Goal: Task Accomplishment & Management: Manage account settings

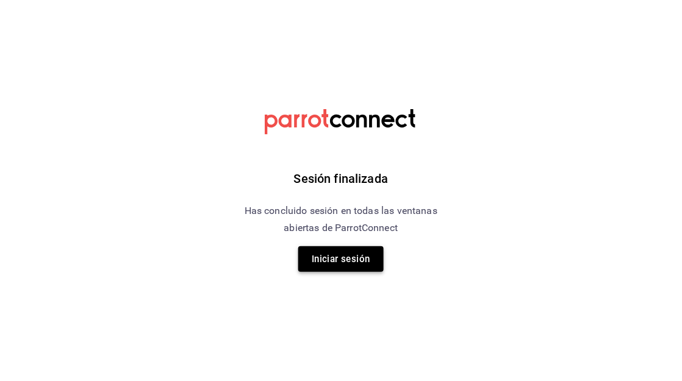
click at [367, 259] on button "Iniciar sesión" at bounding box center [340, 259] width 85 height 26
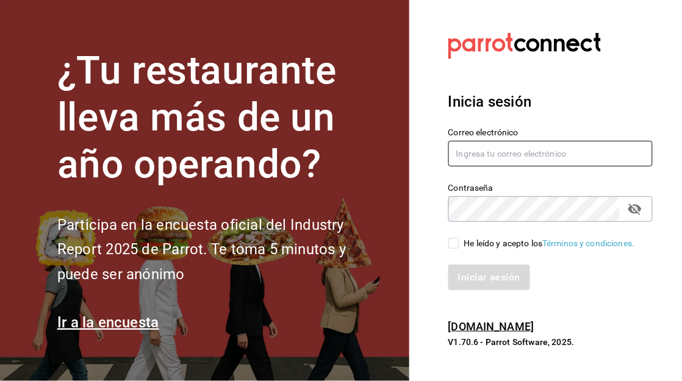
click at [486, 159] on input "text" at bounding box center [550, 154] width 205 height 26
type input "M"
type input "emmanuelfonseca59@gmail.com"
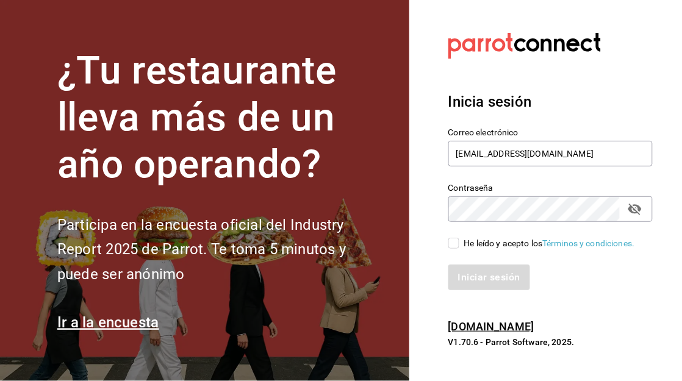
click at [455, 237] on div "He leído y acepto los Términos y condiciones." at bounding box center [550, 243] width 205 height 13
click at [455, 238] on input "He leído y acepto los Términos y condiciones." at bounding box center [453, 243] width 11 height 11
checkbox input "true"
click at [468, 276] on button "Iniciar sesión" at bounding box center [489, 278] width 83 height 26
